Goal: Check status

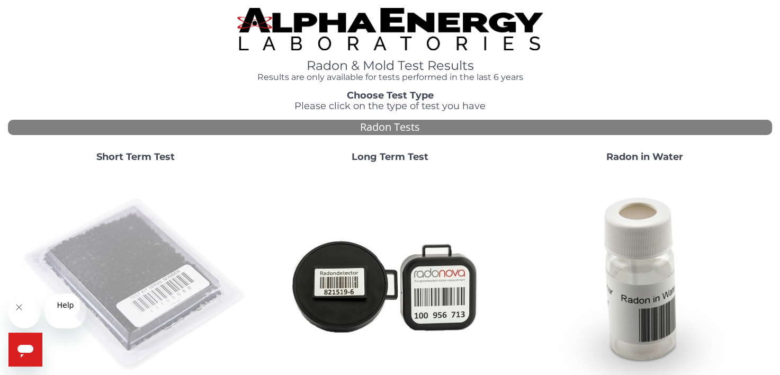
click at [109, 307] on img at bounding box center [136, 285] width 228 height 228
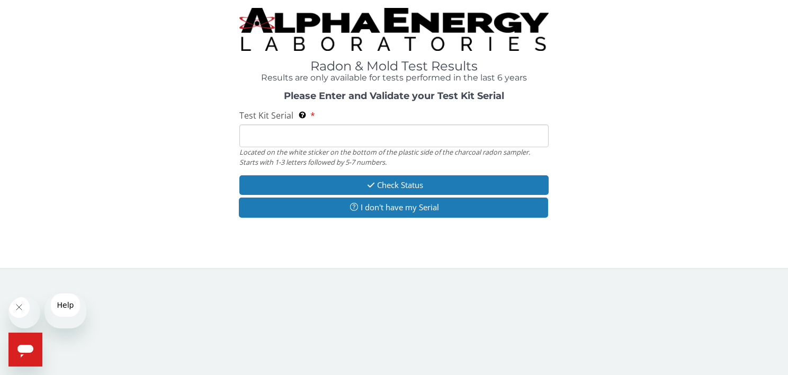
click at [269, 147] on input "Test Kit Serial Located on the white sticker on the bottom of the plastic side …" at bounding box center [393, 135] width 309 height 23
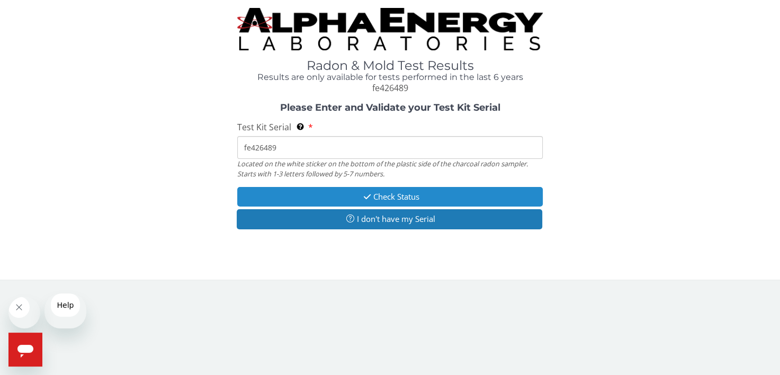
type input "fe426489"
click at [383, 206] on button "Check Status" at bounding box center [389, 197] width 305 height 20
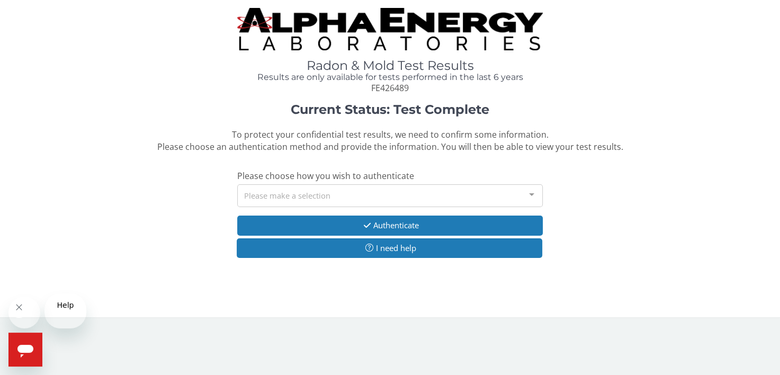
click at [342, 207] on div "Please make a selection" at bounding box center [389, 195] width 305 height 23
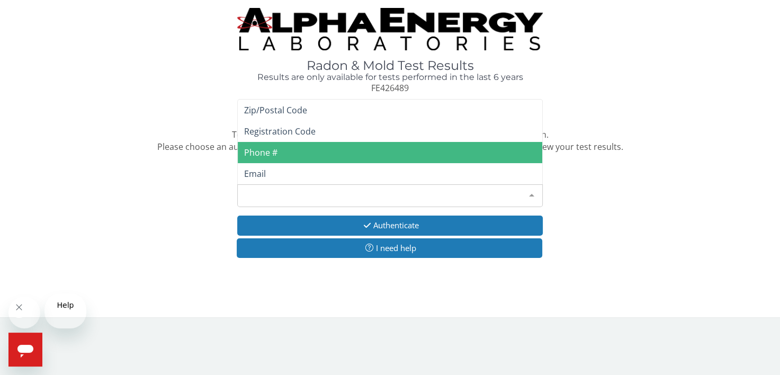
click at [317, 163] on span "Phone #" at bounding box center [390, 152] width 304 height 21
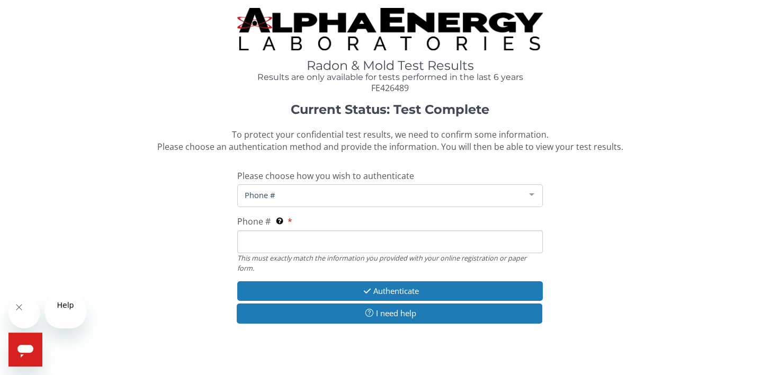
click at [297, 253] on input "Phone # This must exactly match the information you provided with your online r…" at bounding box center [389, 241] width 305 height 23
type input "[PHONE_NUMBER]"
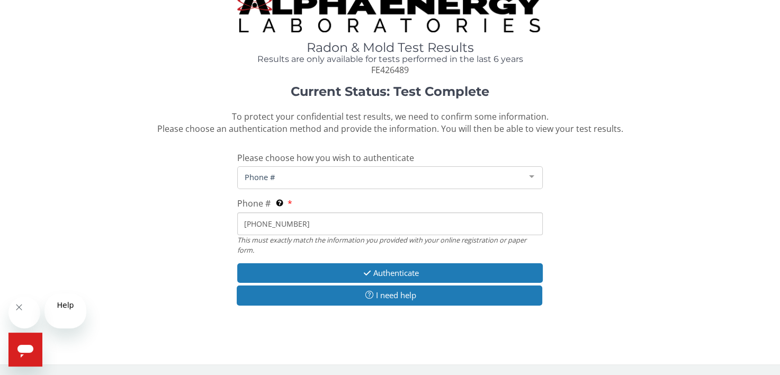
scroll to position [161, 0]
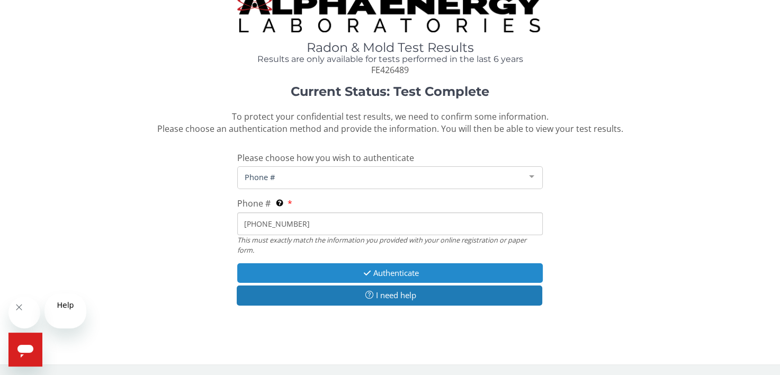
click at [402, 263] on button "Authenticate" at bounding box center [389, 273] width 305 height 20
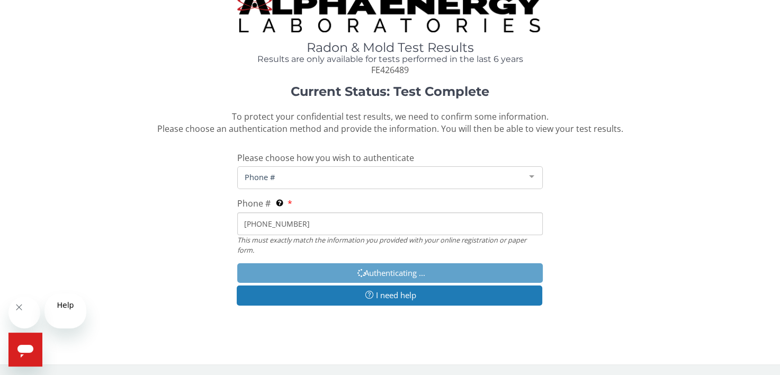
scroll to position [185, 0]
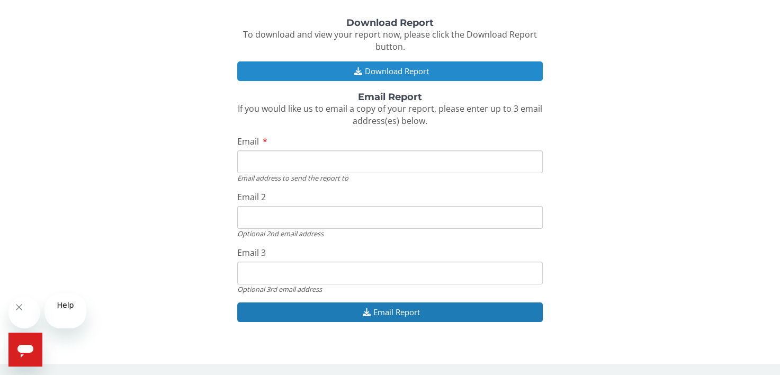
click at [370, 78] on button "Download Report" at bounding box center [389, 71] width 305 height 20
